Goal: Check status: Check status

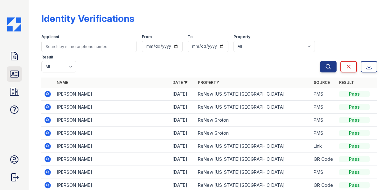
click at [12, 75] on icon at bounding box center [14, 74] width 10 height 10
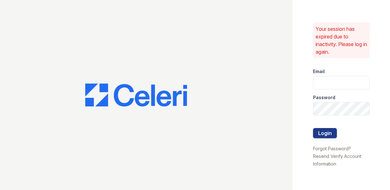
type input "michele.andrews@trinity-pm.com"
click at [331, 134] on button "Login" at bounding box center [325, 133] width 24 height 10
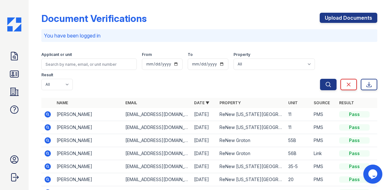
click at [49, 127] on icon at bounding box center [47, 127] width 6 height 6
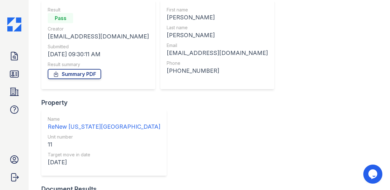
scroll to position [124, 0]
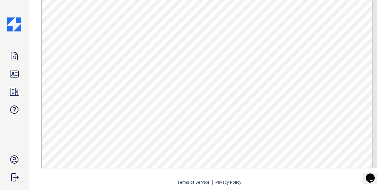
scroll to position [374, 0]
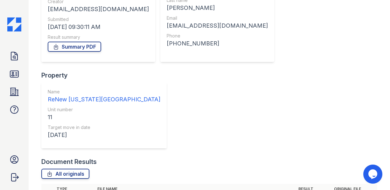
scroll to position [124, 0]
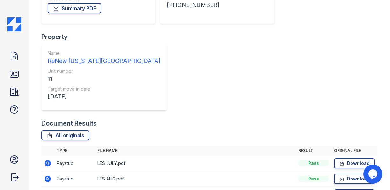
click at [47, 162] on icon at bounding box center [47, 163] width 2 height 2
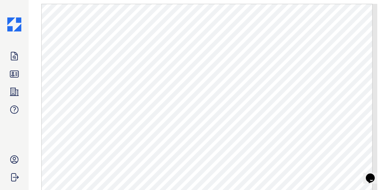
scroll to position [350, 0]
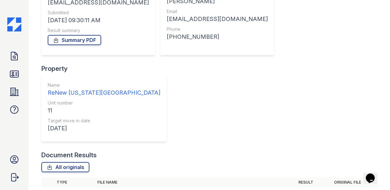
scroll to position [95, 0]
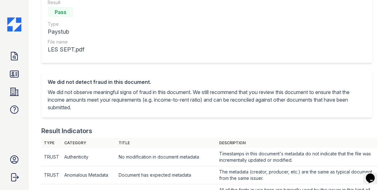
scroll to position [43, 0]
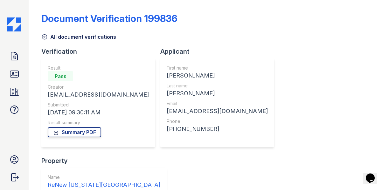
click at [371, 62] on div "Document Verification 199836 All document verifications Verification Result Pas…" at bounding box center [209, 191] width 336 height 377
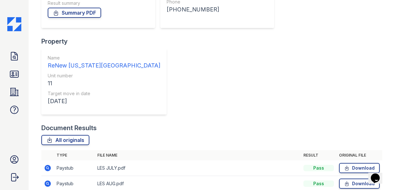
scroll to position [124, 0]
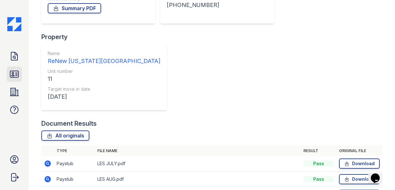
click at [11, 72] on icon at bounding box center [14, 74] width 10 height 10
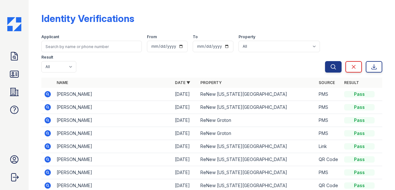
click at [48, 93] on icon at bounding box center [47, 94] width 2 height 2
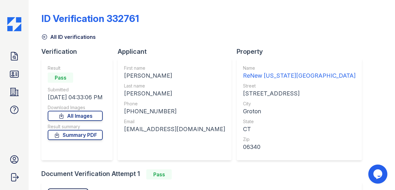
scroll to position [86, 0]
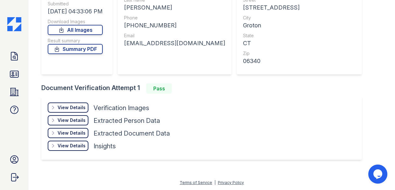
click at [65, 121] on div "View Details" at bounding box center [72, 120] width 28 height 6
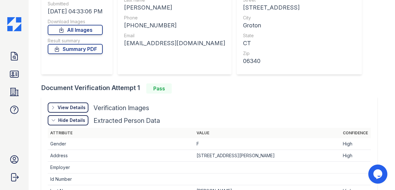
click at [376, 89] on div "Document Verification Attempt 1 Pass" at bounding box center [211, 88] width 341 height 10
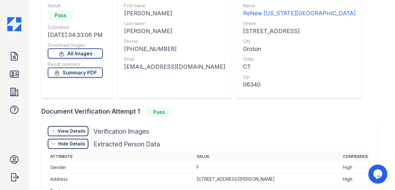
scroll to position [0, 0]
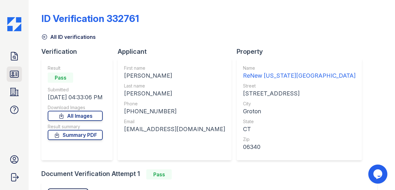
click at [16, 70] on icon at bounding box center [14, 74] width 10 height 10
